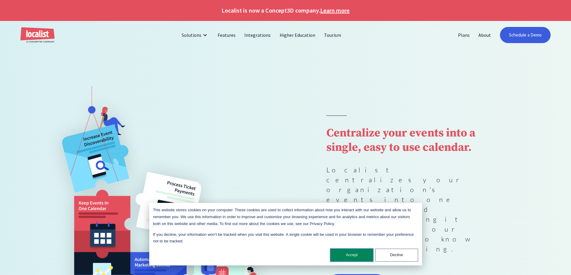
click at [346, 256] on button "Accept" at bounding box center [351, 255] width 43 height 13
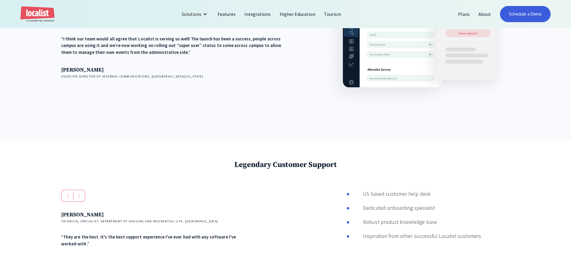
scroll to position [834, 0]
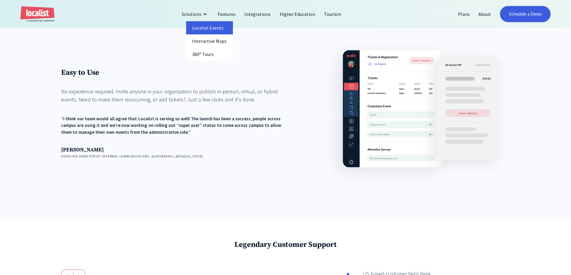
click at [217, 27] on link "Localist Events" at bounding box center [209, 27] width 47 height 13
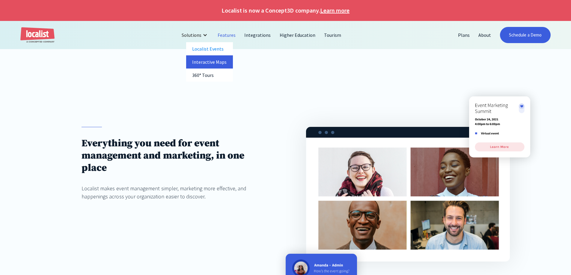
click at [218, 62] on link "Interactive Maps" at bounding box center [209, 61] width 47 height 13
click at [337, 34] on link "Tourism" at bounding box center [333, 35] width 26 height 14
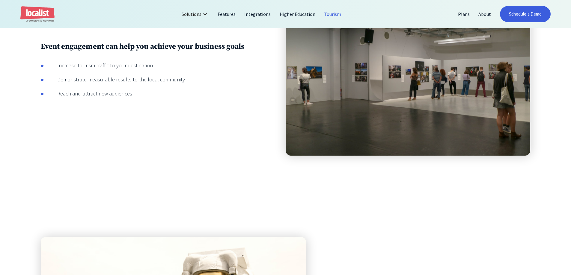
scroll to position [879, 0]
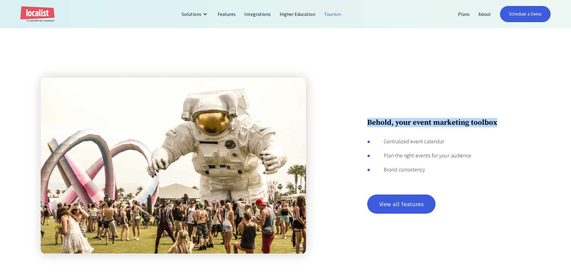
drag, startPoint x: 504, startPoint y: 112, endPoint x: 366, endPoint y: 111, distance: 138.7
click at [367, 118] on h3 "Behold, your event marketing toolbox" at bounding box center [448, 122] width 163 height 9
copy h3 "Behold, your event marketing toolbox"
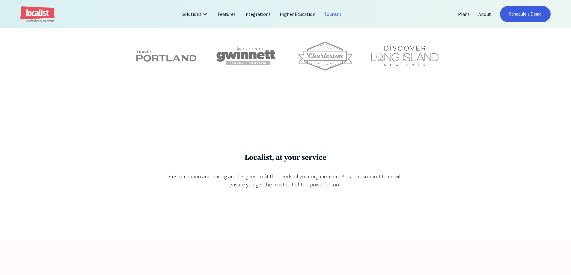
scroll to position [1379, 0]
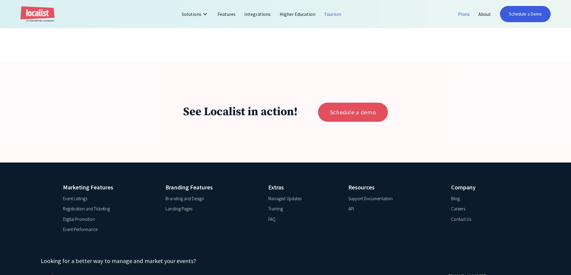
click at [463, 15] on link "Plans" at bounding box center [464, 14] width 20 height 14
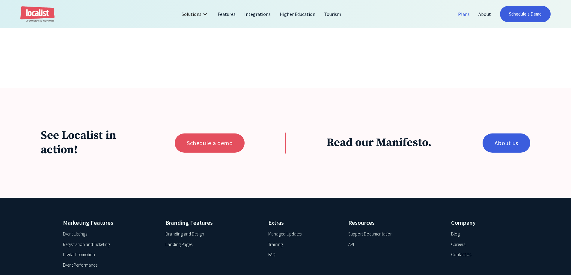
scroll to position [666, 0]
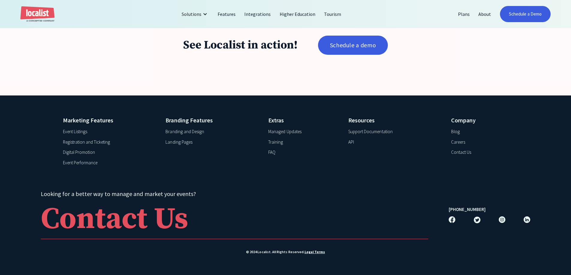
scroll to position [1074, 0]
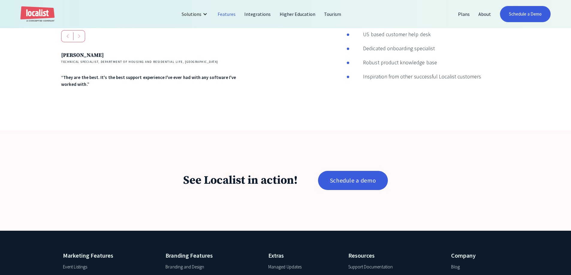
click at [230, 14] on link "Features" at bounding box center [226, 14] width 27 height 14
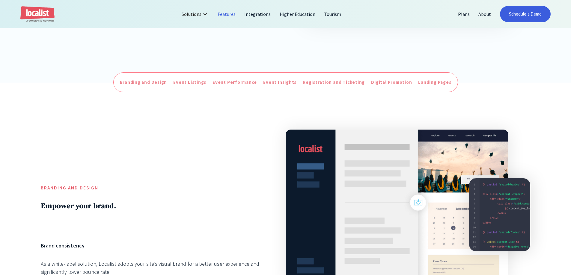
scroll to position [340, 0]
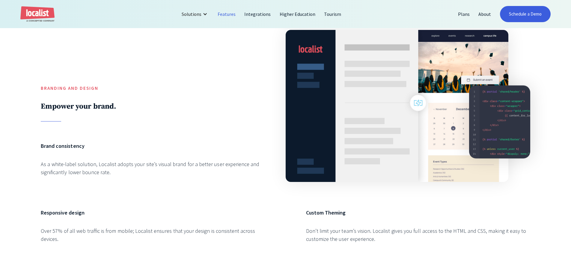
click at [183, 122] on div at bounding box center [153, 121] width 224 height 0
click at [192, 14] on div "Solutions" at bounding box center [192, 13] width 20 height 7
click at [265, 17] on link "Integrations" at bounding box center [257, 14] width 35 height 14
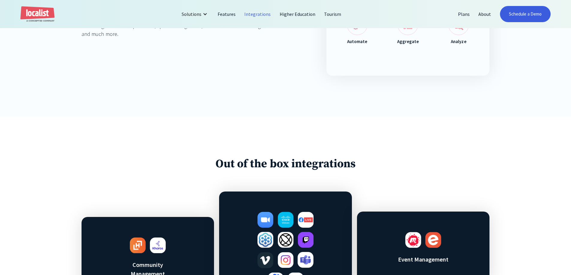
scroll to position [60, 0]
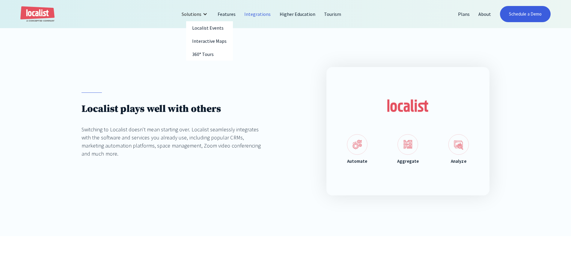
click at [194, 15] on div "Solutions" at bounding box center [192, 13] width 20 height 7
click at [27, 13] on img "home" at bounding box center [37, 14] width 34 height 16
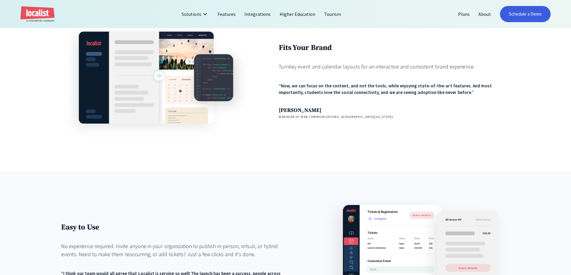
scroll to position [839, 0]
